Goal: Task Accomplishment & Management: Use online tool/utility

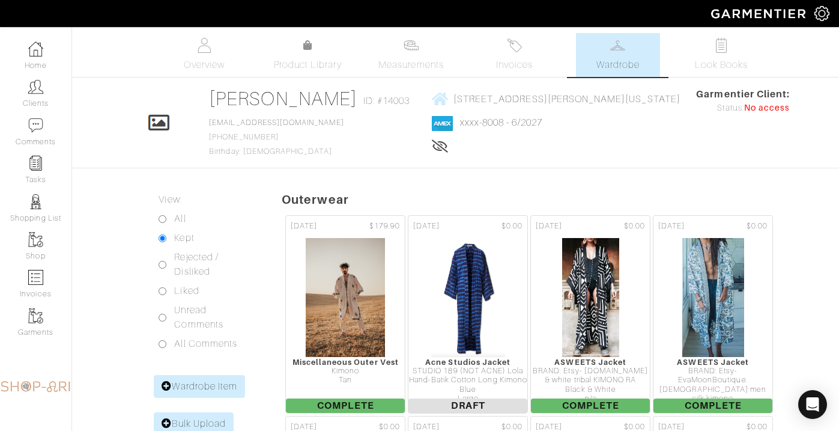
scroll to position [11176, 0]
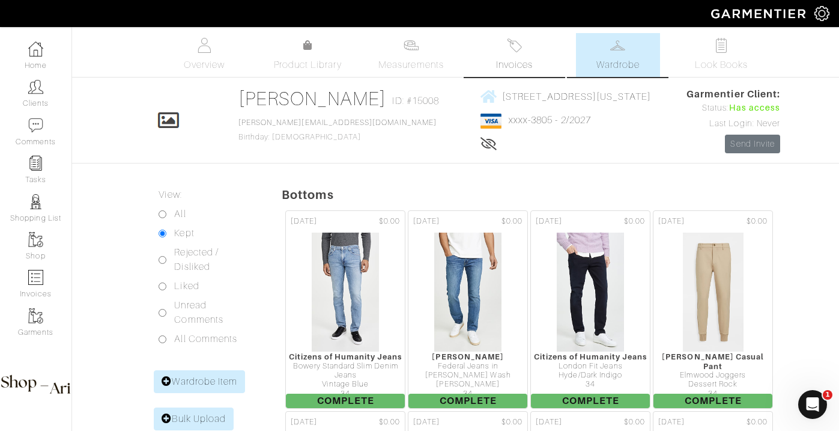
click at [516, 73] on link "Invoices" at bounding box center [515, 55] width 84 height 44
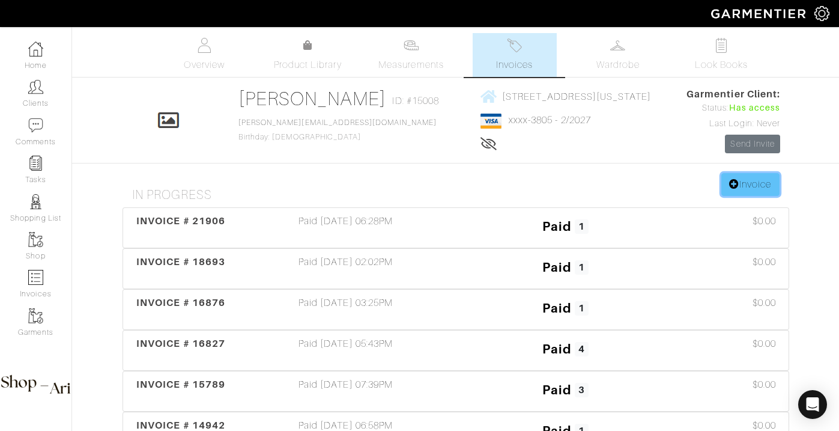
click at [766, 187] on link "Invoice" at bounding box center [750, 184] width 58 height 23
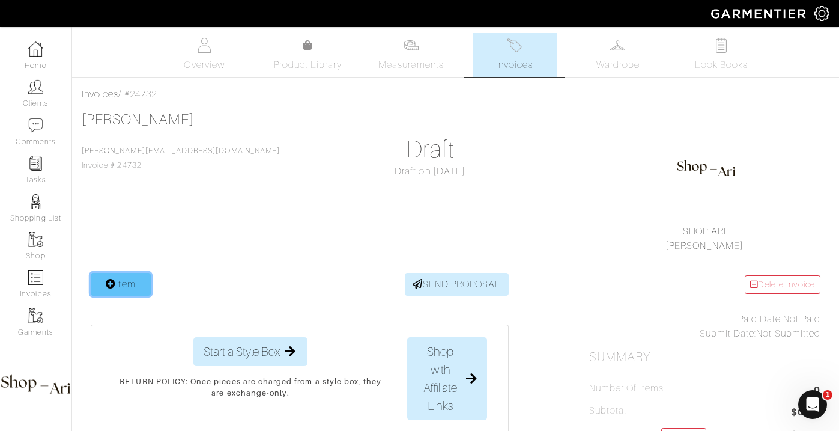
click at [144, 288] on link "Item" at bounding box center [121, 284] width 60 height 23
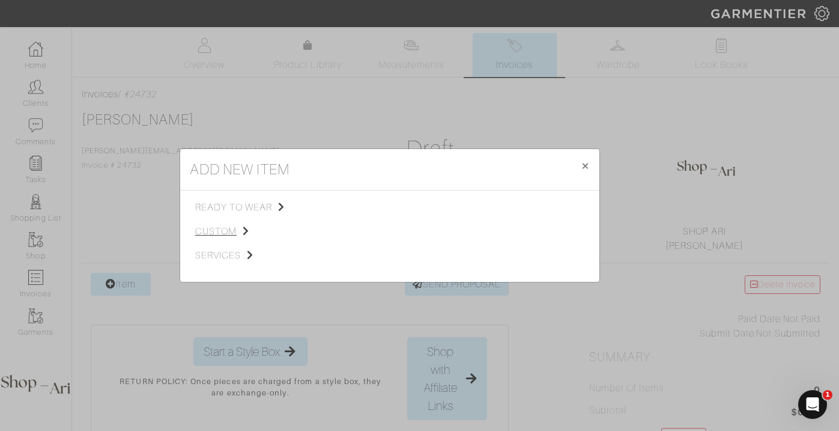
click at [213, 231] on span "custom" at bounding box center [255, 231] width 121 height 14
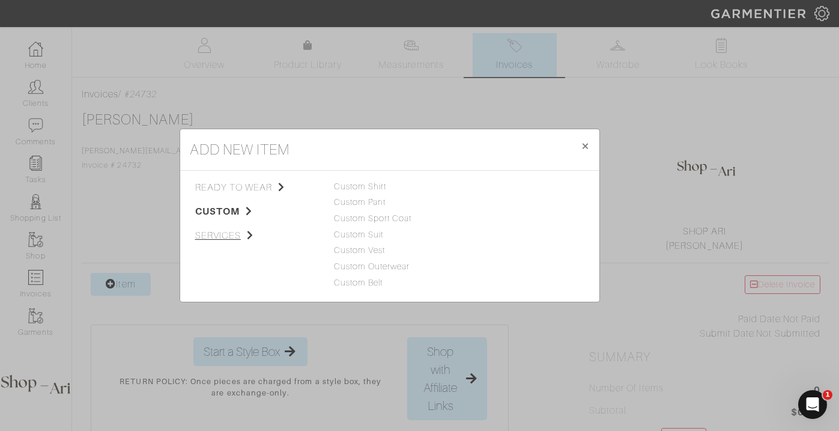
click at [233, 234] on span "services" at bounding box center [255, 235] width 121 height 14
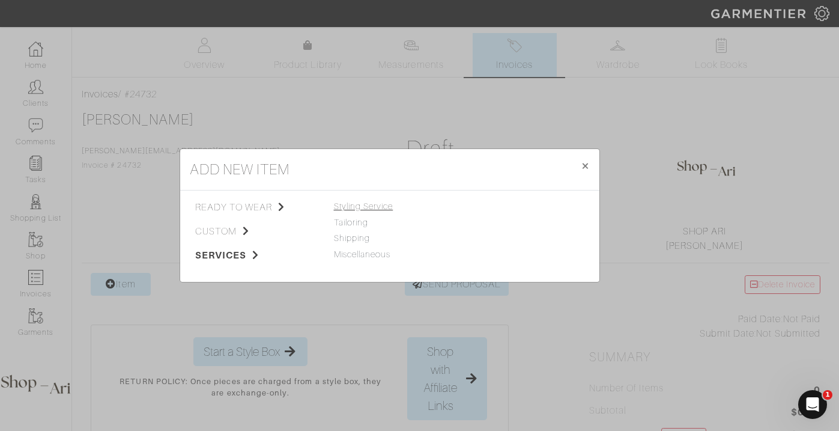
click at [365, 205] on span "Styling Service" at bounding box center [363, 206] width 59 height 10
click at [494, 241] on link "Personal Shopping" at bounding box center [502, 238] width 77 height 10
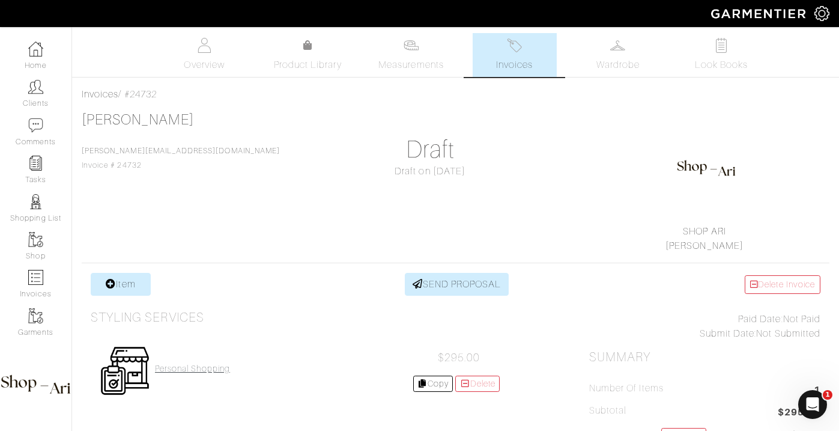
click at [204, 366] on h4 "Personal Shopping" at bounding box center [192, 368] width 75 height 10
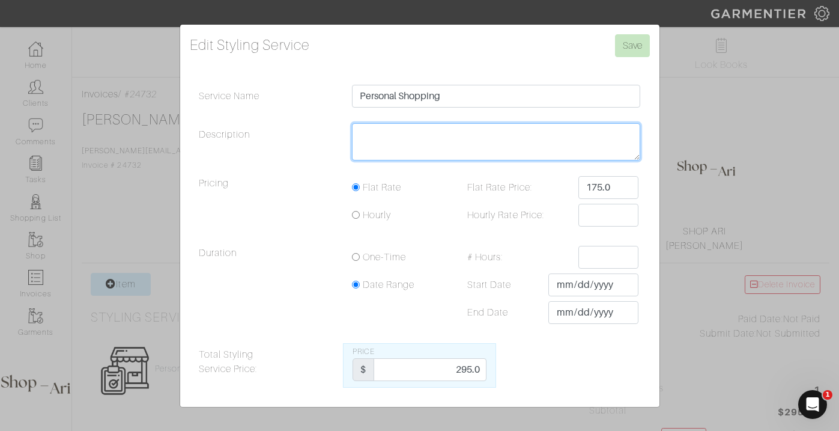
click at [391, 143] on textarea "Description" at bounding box center [496, 141] width 289 height 37
type textarea "45"
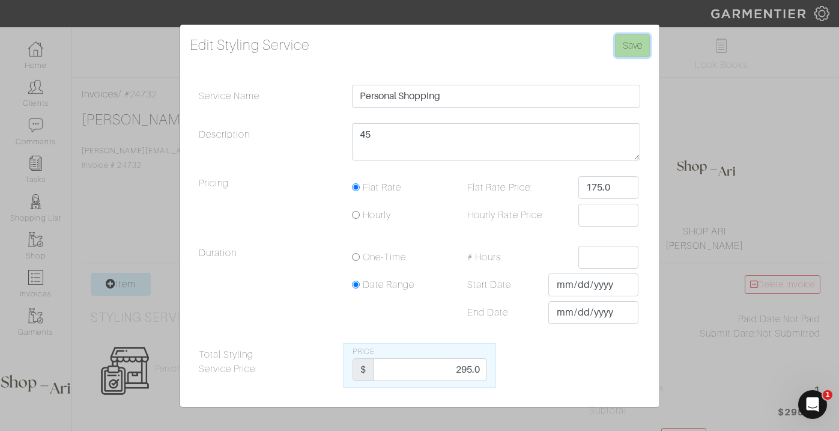
click at [634, 46] on input "Save" at bounding box center [632, 45] width 35 height 23
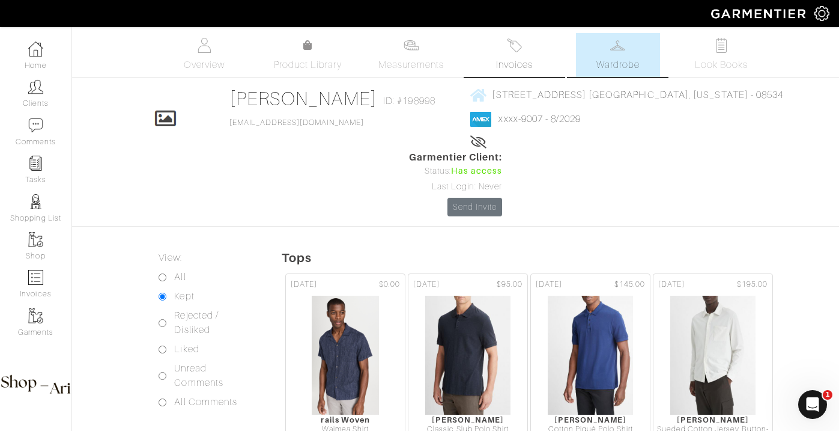
click at [533, 52] on link "Invoices" at bounding box center [515, 55] width 84 height 44
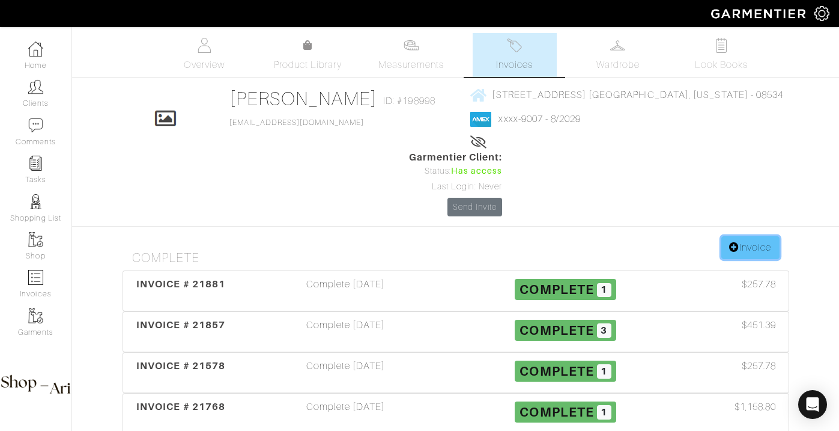
click at [769, 236] on link "Invoice" at bounding box center [750, 247] width 58 height 23
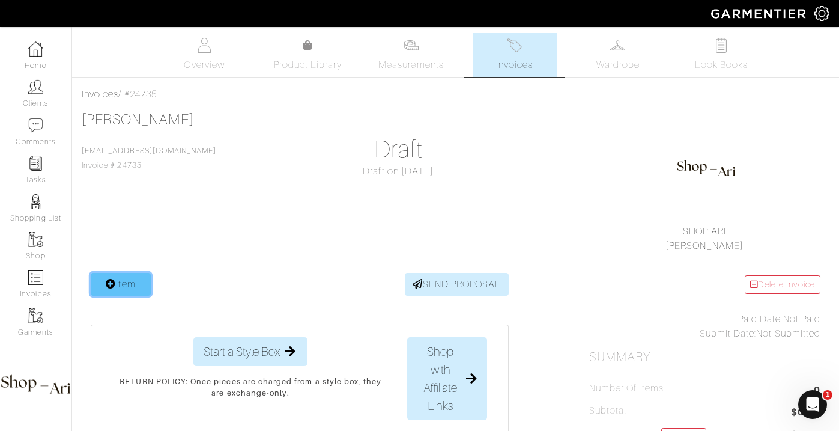
click at [112, 292] on link "Item" at bounding box center [121, 284] width 60 height 23
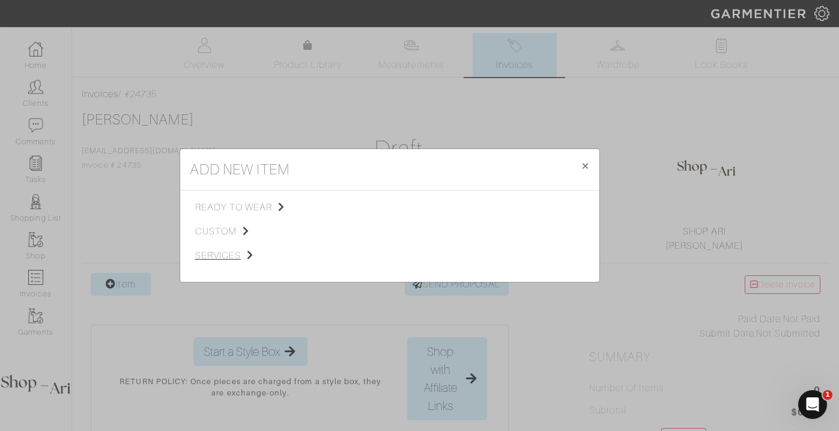
click at [210, 261] on span "services" at bounding box center [255, 255] width 121 height 14
click at [357, 202] on span "Styling Service" at bounding box center [363, 206] width 59 height 10
click at [500, 239] on link "Personal Shopping" at bounding box center [502, 238] width 77 height 10
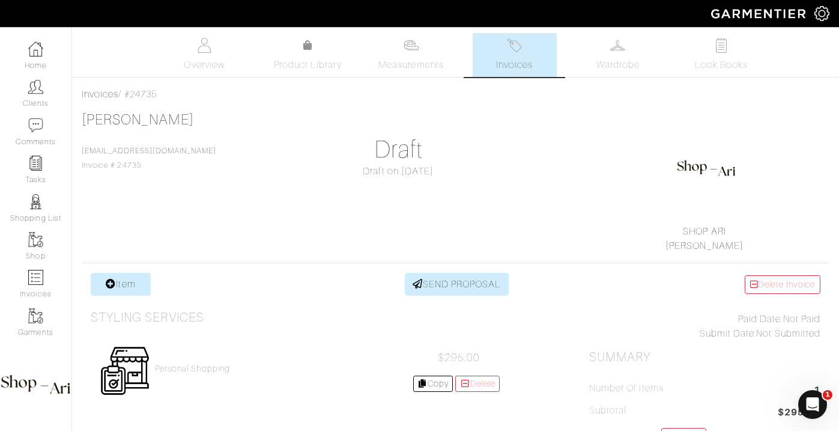
click at [174, 384] on div "Personal Shopping $295.00 Copy Delete" at bounding box center [300, 370] width 418 height 68
click at [177, 375] on div "Personal Shopping" at bounding box center [192, 370] width 75 height 15
click at [187, 362] on div "Personal Shopping $295.00 Copy Delete" at bounding box center [300, 370] width 418 height 68
click at [189, 367] on h4 "Personal Shopping" at bounding box center [192, 368] width 75 height 10
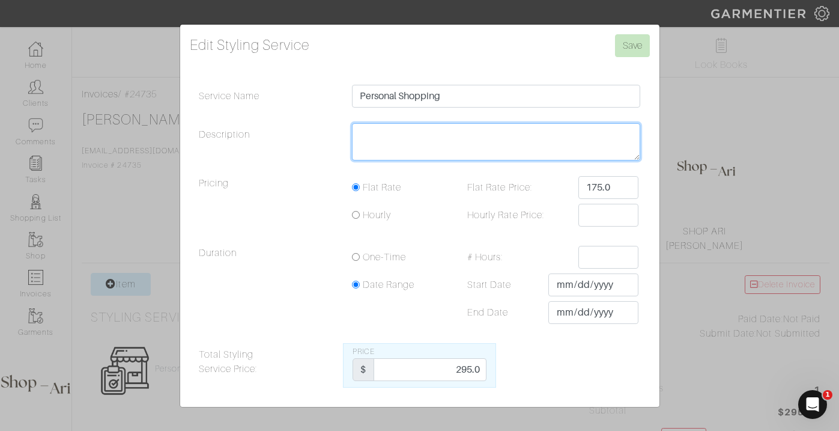
click at [397, 154] on textarea "Description" at bounding box center [496, 141] width 289 height 37
type textarea "3"
type textarea "20"
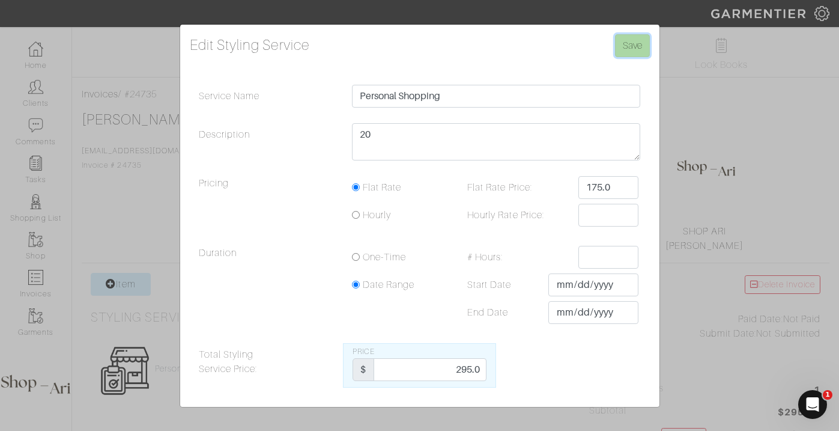
click at [622, 50] on input "Save" at bounding box center [632, 45] width 35 height 23
